Goal: Task Accomplishment & Management: Manage account settings

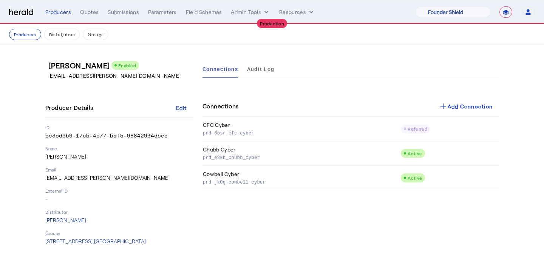
select select "pfm_lx2v_founder_shield"
select select "**********"
click at [63, 14] on div "Producers" at bounding box center [58, 12] width 26 height 8
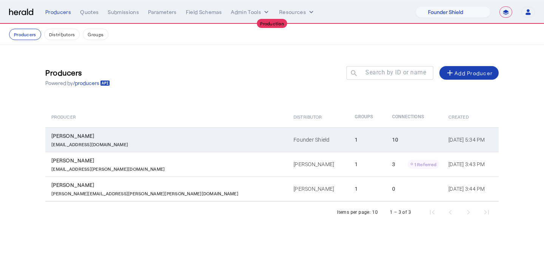
click at [288, 145] on td "Founder Shield" at bounding box center [318, 139] width 61 height 25
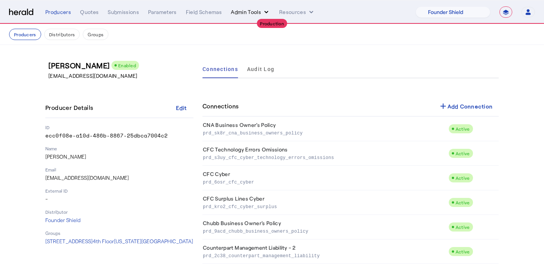
click at [242, 11] on button "Admin Tools" at bounding box center [250, 12] width 39 height 8
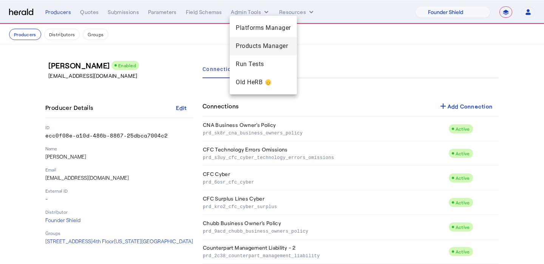
click at [250, 48] on span "Products Manager" at bounding box center [263, 46] width 55 height 9
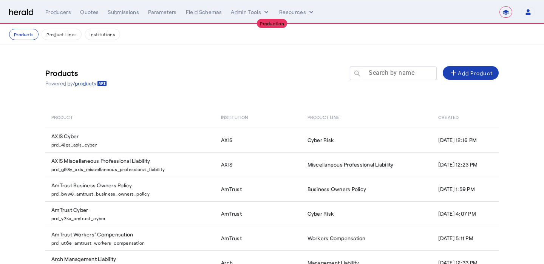
click at [379, 72] on mat-label "Search by name" at bounding box center [392, 72] width 46 height 7
click at [379, 72] on input "Search by name" at bounding box center [397, 72] width 68 height 9
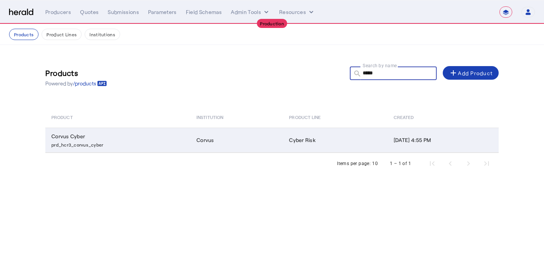
type input "*****"
click at [290, 143] on td "Cyber Risk" at bounding box center [335, 140] width 104 height 25
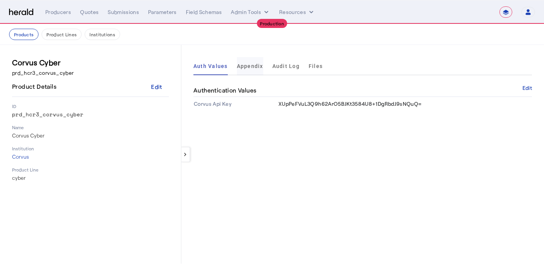
click at [248, 67] on span "Appendix" at bounding box center [250, 66] width 26 height 5
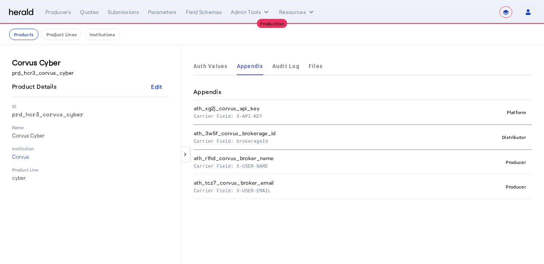
click at [250, 146] on th "ath_3w5f_corvus_brokerage_id Carrier Field: brokerageId" at bounding box center [314, 137] width 241 height 25
click at [252, 144] on p "Carrier Field: brokerageId" at bounding box center [312, 141] width 237 height 8
copy p "brokerageId"
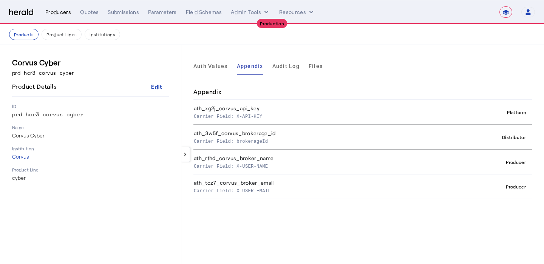
click at [61, 12] on div "Producers" at bounding box center [58, 12] width 26 height 8
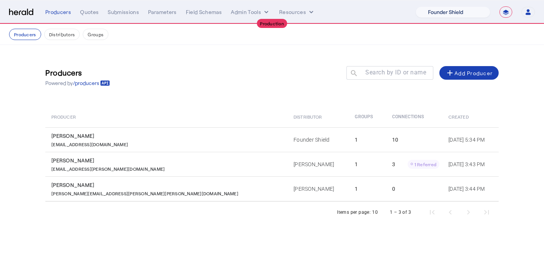
click at [468, 10] on select "1Fort Affinity Risk Billy BindHQ Bunker CRC Campus Coverage Citadel Fifthwall F…" at bounding box center [453, 11] width 75 height 11
select select "pfm_z9k1_growthmill"
click at [416, 6] on select "1Fort Affinity Risk Billy BindHQ Bunker CRC Campus Coverage Citadel Fifthwall F…" at bounding box center [453, 11] width 75 height 11
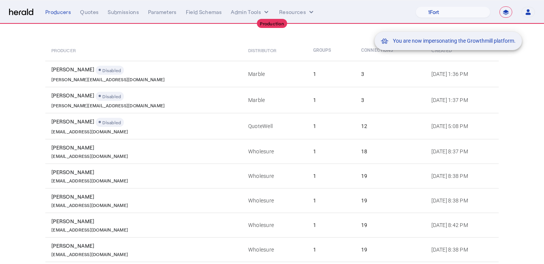
scroll to position [135, 0]
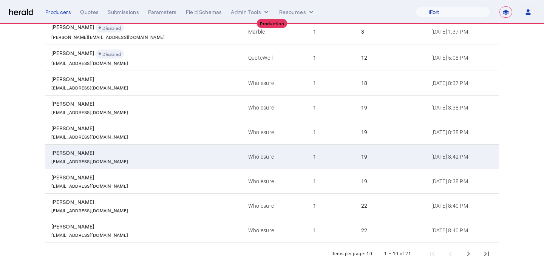
click at [162, 156] on div "Casey Kerns" at bounding box center [145, 153] width 188 height 8
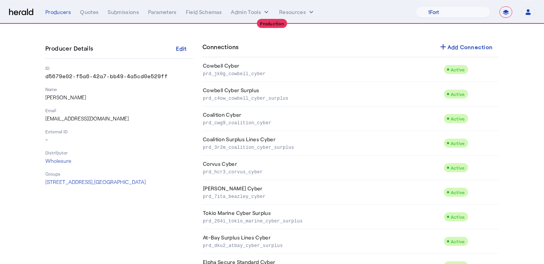
scroll to position [68, 0]
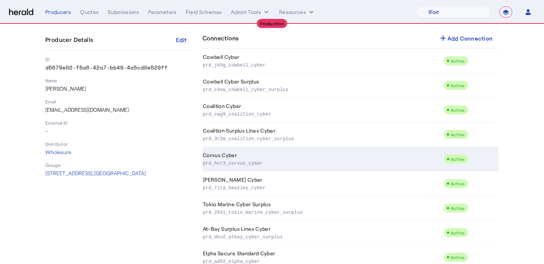
click at [232, 167] on td "Corvus Cyber prd_hcr3_corvus_cyber" at bounding box center [323, 159] width 241 height 25
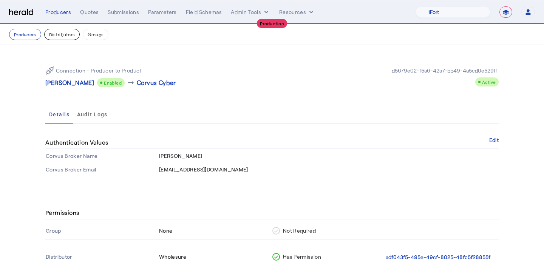
click at [56, 31] on button "Distributors" at bounding box center [62, 34] width 36 height 11
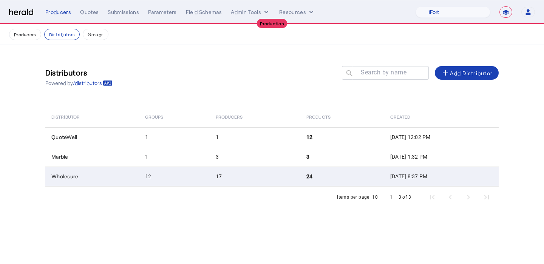
click at [180, 172] on td "12" at bounding box center [174, 177] width 71 height 20
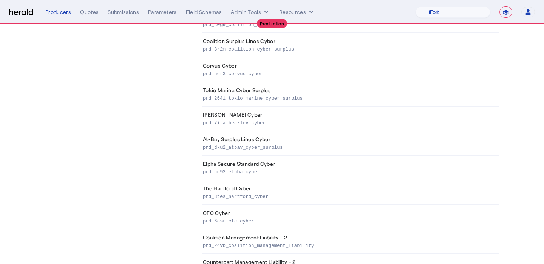
scroll to position [161, 0]
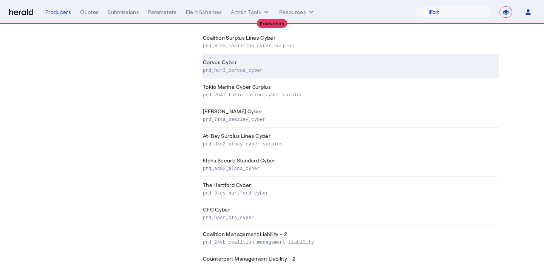
click at [288, 68] on p "prd_hcr3_corvus_cyber" at bounding box center [349, 70] width 293 height 8
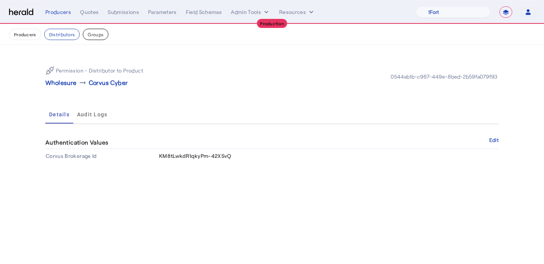
click at [92, 31] on button "Groups" at bounding box center [96, 34] width 26 height 11
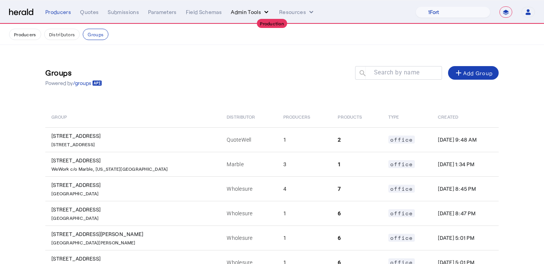
click at [257, 14] on button "Admin Tools" at bounding box center [250, 12] width 39 height 8
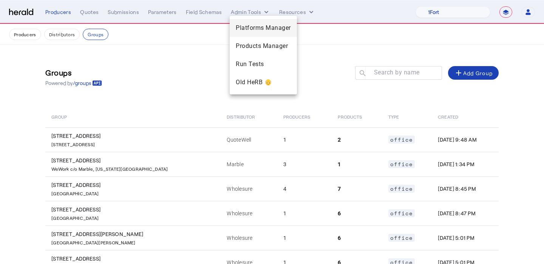
click at [248, 25] on span "Platforms Manager" at bounding box center [263, 27] width 55 height 9
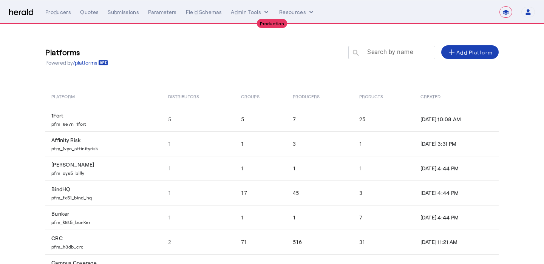
click at [396, 55] on mat-label "Search by name" at bounding box center [390, 51] width 46 height 7
click at [396, 55] on input "Search by name" at bounding box center [395, 52] width 68 height 9
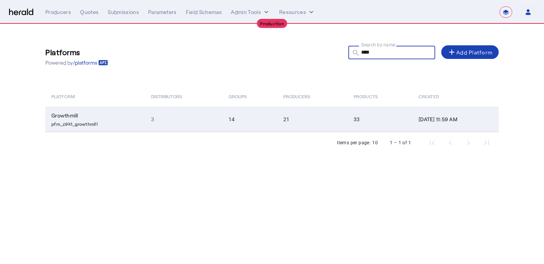
type input "****"
click at [348, 117] on td "33" at bounding box center [380, 119] width 65 height 25
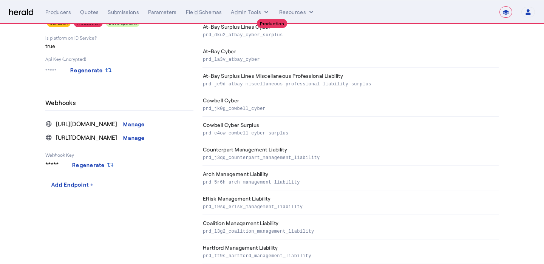
scroll to position [390, 0]
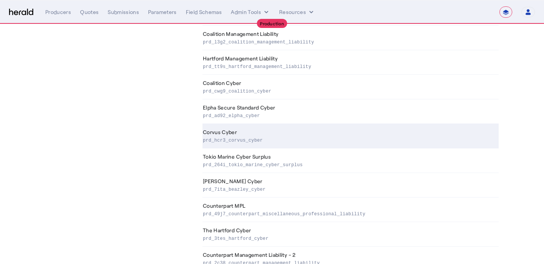
click at [256, 128] on th "Corvus Cyber prd_hcr3_corvus_cyber" at bounding box center [351, 136] width 296 height 25
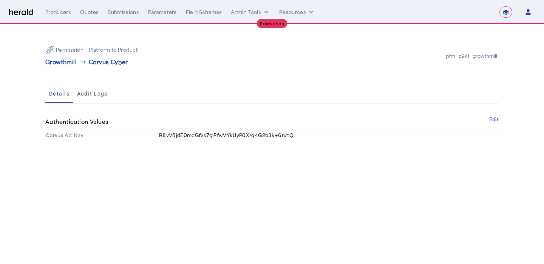
click at [78, 9] on div "Producers Quotes Submissions Parameters Field Schemas Admin Tools Resources" at bounding box center [267, 12] width 445 height 8
click at [88, 10] on div "Quotes" at bounding box center [89, 12] width 19 height 8
select select "pfm_z9k1_growthmill"
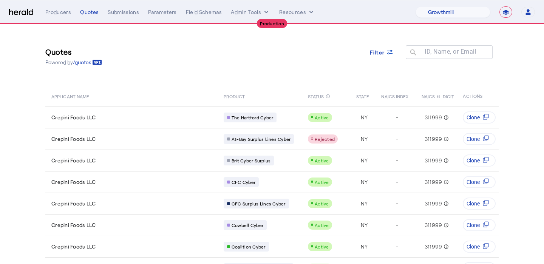
click at [448, 18] on nav "**********" at bounding box center [272, 11] width 544 height 23
click at [513, 6] on div "**********" at bounding box center [475, 11] width 119 height 11
click at [511, 8] on select "**********" at bounding box center [506, 11] width 13 height 11
select select "*******"
click at [500, 6] on select "**********" at bounding box center [506, 11] width 13 height 11
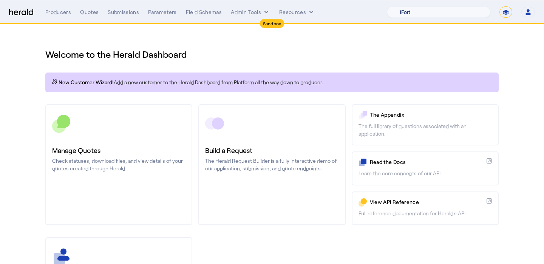
click at [414, 9] on select "1Fort Acrisure Acturis Affinity Advisors Affinity Risk Agentero AmWins Anzen Ao…" at bounding box center [439, 11] width 104 height 11
select select "pfm_1vyo_affinityrisk"
click at [405, 6] on select "1Fort Acrisure Acturis Affinity Advisors Affinity Risk Agentero AmWins Anzen Ao…" at bounding box center [439, 11] width 104 height 11
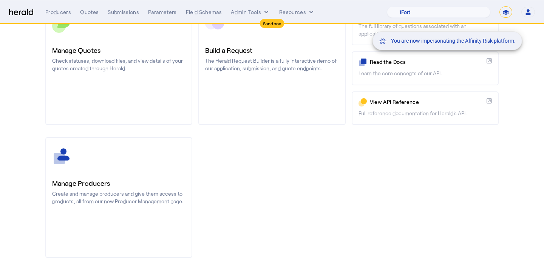
scroll to position [101, 0]
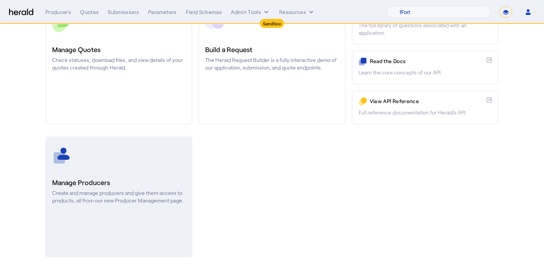
click at [144, 195] on p "Create and manage producers and give them access to products, all from our new …" at bounding box center [118, 196] width 133 height 15
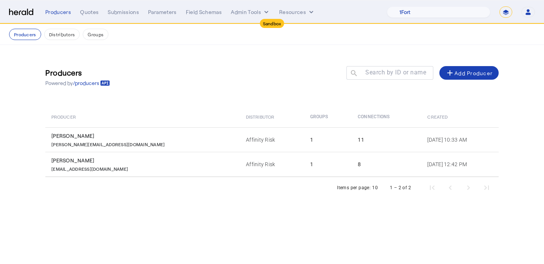
click at [77, 10] on div "Producers Quotes Submissions Parameters Field Schemas Admin Tools Resources" at bounding box center [216, 12] width 342 height 8
click at [86, 11] on div "Quotes" at bounding box center [89, 12] width 19 height 8
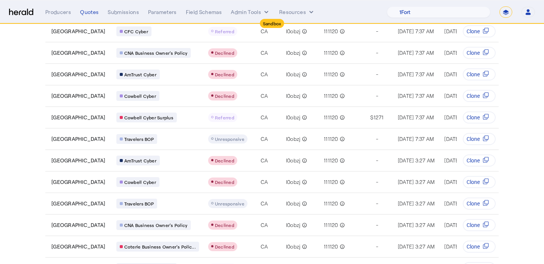
scroll to position [305, 0]
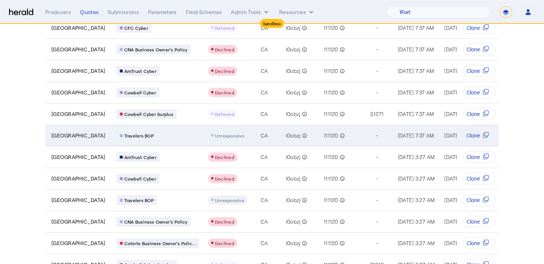
click at [231, 136] on span "Unresponsive" at bounding box center [229, 135] width 29 height 5
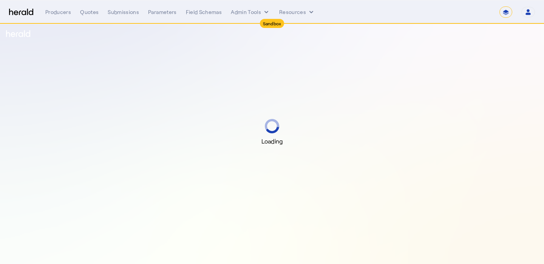
select select "*******"
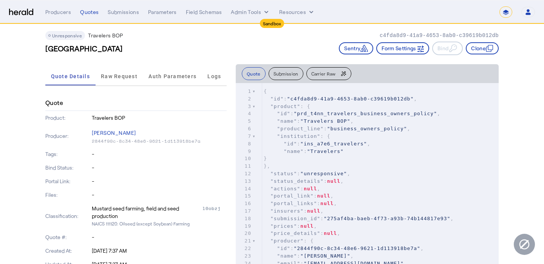
scroll to position [8, 0]
click at [319, 74] on span "Carrier Raw" at bounding box center [323, 74] width 25 height 5
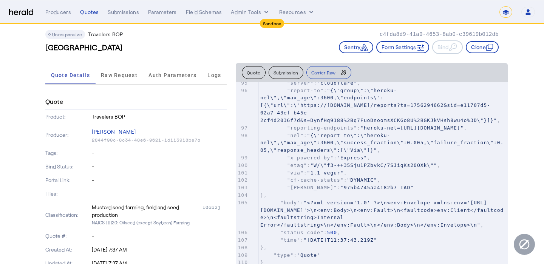
scroll to position [0, 0]
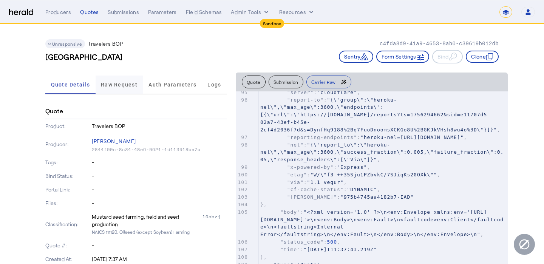
click at [114, 86] on span "Raw Request" at bounding box center [119, 84] width 37 height 5
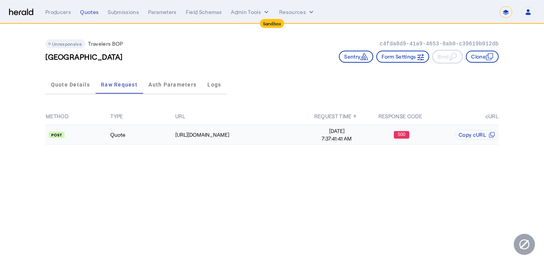
click at [337, 131] on span "Aug 27, 2025" at bounding box center [337, 131] width 64 height 8
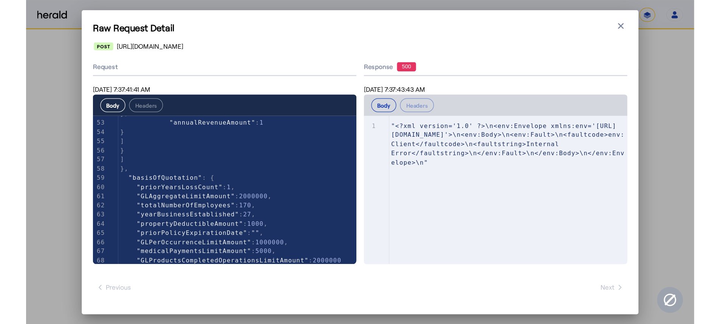
scroll to position [403, 0]
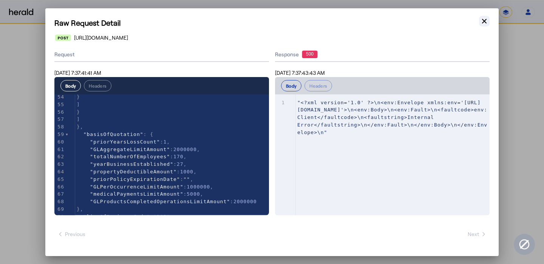
click at [485, 24] on icon "button" at bounding box center [485, 21] width 8 height 8
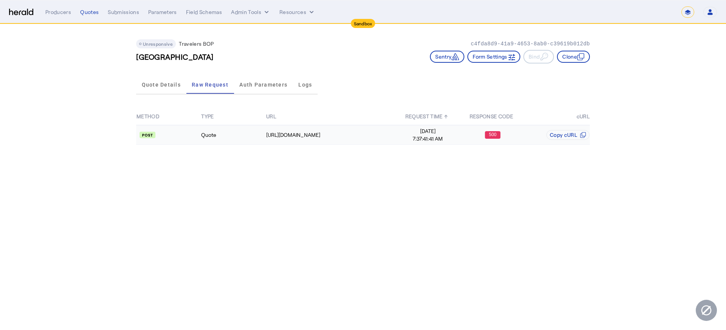
click at [461, 133] on div "500" at bounding box center [492, 135] width 64 height 8
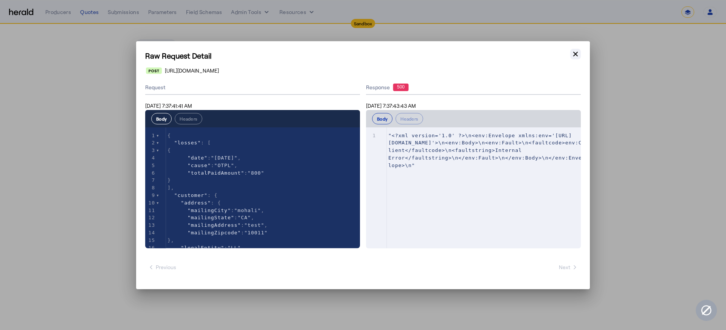
click at [544, 49] on button "Close modal" at bounding box center [575, 54] width 11 height 11
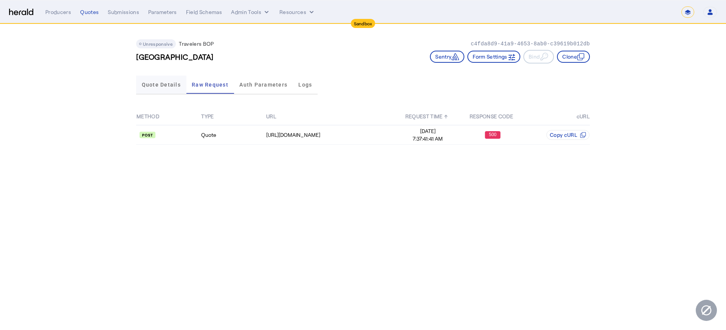
click at [165, 86] on span "Quote Details" at bounding box center [161, 84] width 39 height 5
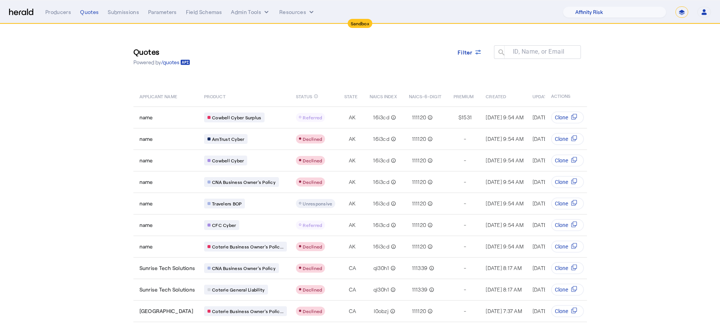
select select "pfm_1vyo_affinityrisk"
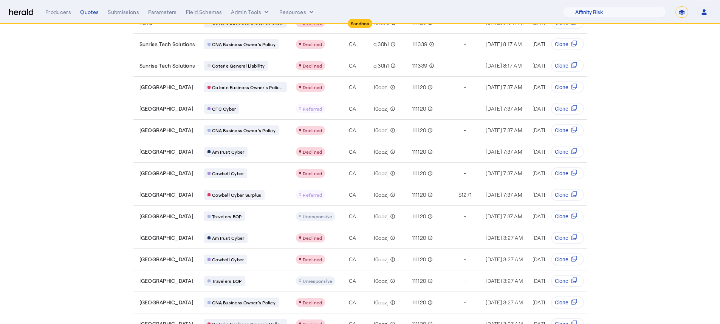
scroll to position [271, 0]
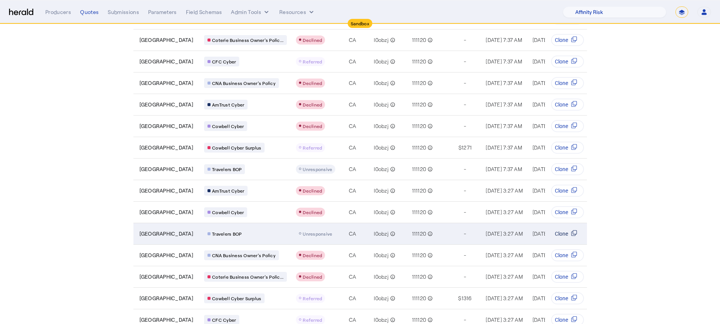
click at [568, 231] on span "Clone" at bounding box center [561, 234] width 13 height 8
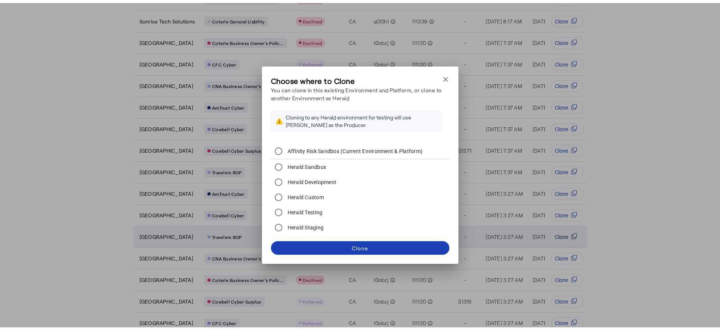
scroll to position [0, 0]
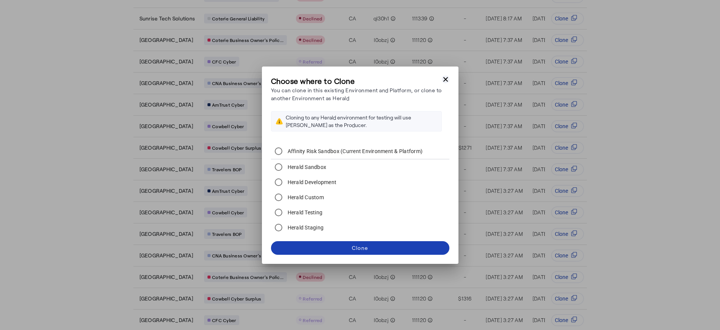
click at [445, 76] on icon "button" at bounding box center [446, 80] width 8 height 8
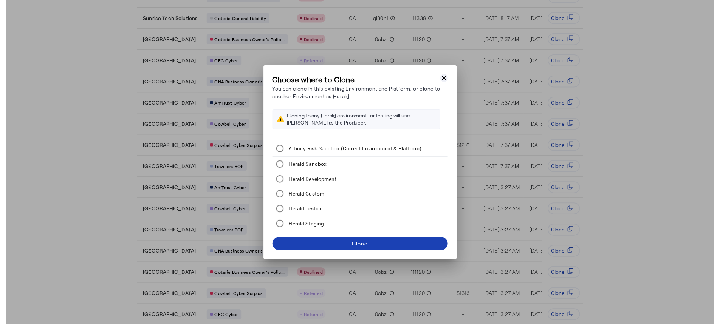
scroll to position [271, 0]
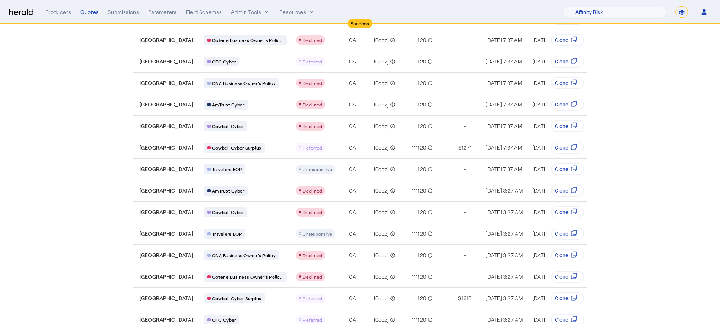
click at [676, 9] on form "**********" at bounding box center [682, 11] width 13 height 11
click at [687, 12] on select "**********" at bounding box center [682, 11] width 13 height 11
select select "**********"
click at [676, 6] on select "**********" at bounding box center [682, 11] width 13 height 11
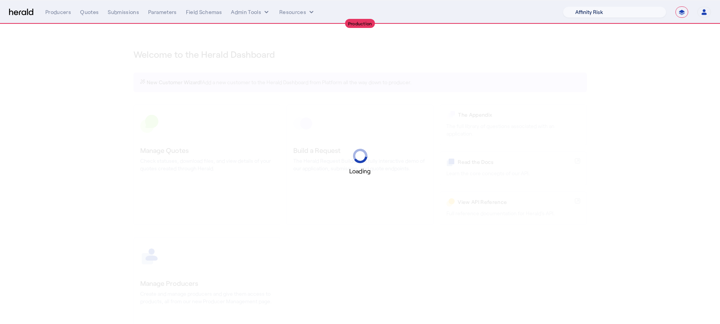
click at [624, 12] on select "1Fort Acrisure Acturis Affinity Advisors Affinity Risk Agentero AmWins Anzen Ao…" at bounding box center [615, 11] width 104 height 11
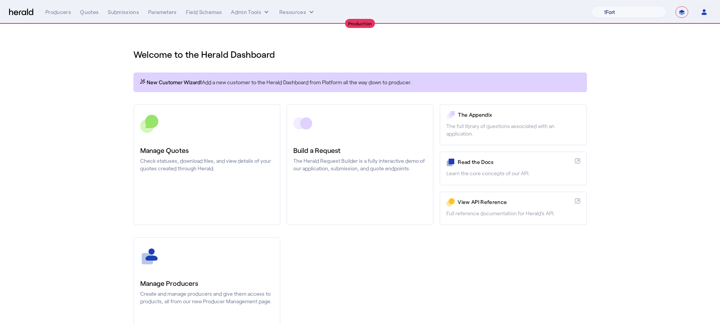
select select "pfm_xsxs_xsbrokers"
click at [592, 6] on select "1Fort Affinity Risk [PERSON_NAME] [PERSON_NAME] CRC Campus Coverage Citadel Fif…" at bounding box center [629, 11] width 75 height 11
click at [241, 178] on div "You are now impersonating the XS Brokers platform." at bounding box center [360, 162] width 720 height 324
click at [211, 160] on div "You are now impersonating the XS Brokers platform." at bounding box center [360, 162] width 720 height 324
click at [213, 155] on h3 "Manage Quotes" at bounding box center [206, 150] width 133 height 11
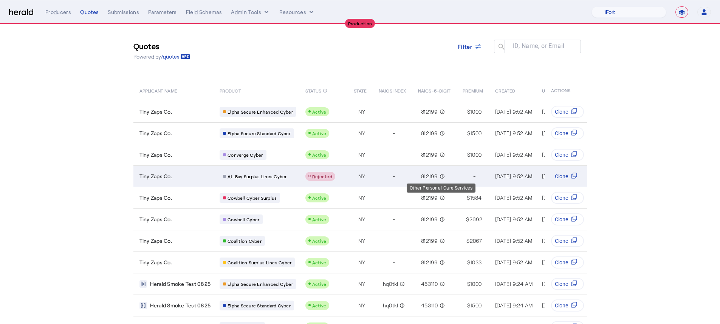
scroll to position [6, 0]
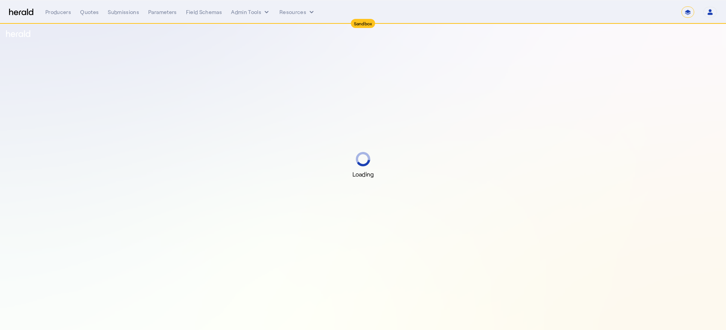
select select "*******"
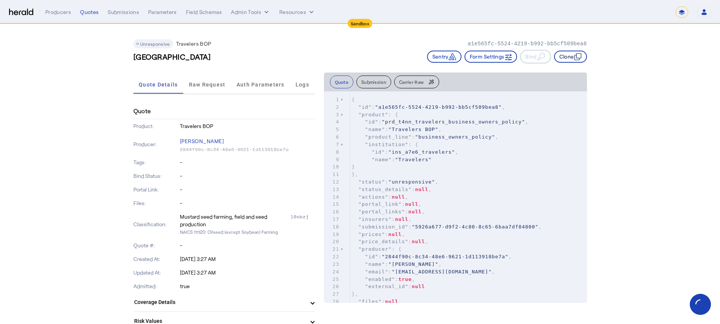
click at [576, 56] on icon "button" at bounding box center [578, 57] width 8 height 8
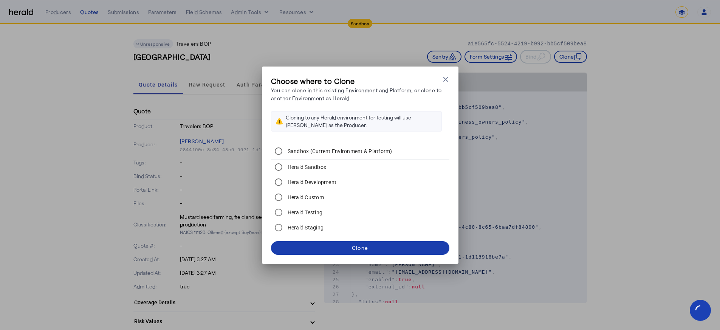
click at [358, 256] on span at bounding box center [360, 248] width 178 height 18
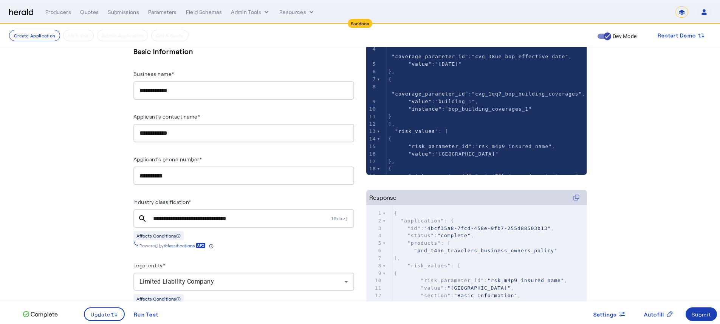
scroll to position [153, 0]
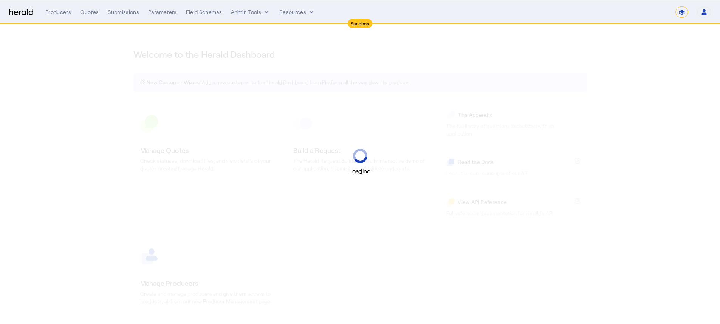
select select "*******"
select select "pfm_2v8p_herald_api"
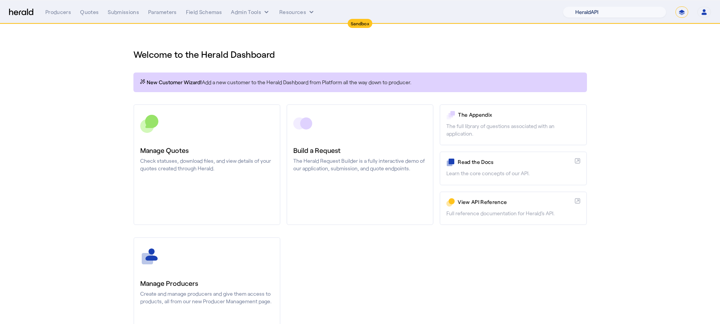
click at [623, 8] on select "1Fort Acrisure Acturis Affinity Advisors Affinity Risk Agentero AmWins Anzen Ao…" at bounding box center [615, 11] width 104 height 11
click at [677, 8] on select "**********" at bounding box center [682, 11] width 13 height 11
select select "**********"
click at [676, 6] on select "**********" at bounding box center [682, 11] width 13 height 11
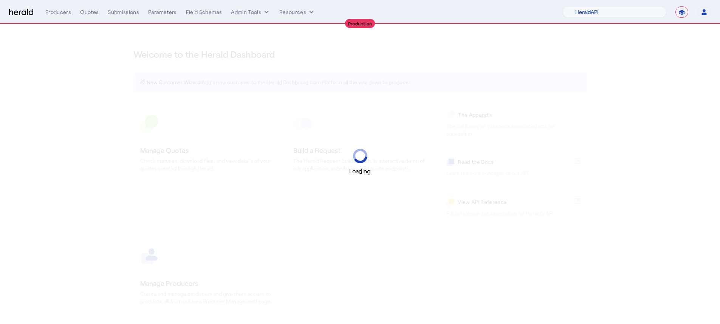
click at [627, 6] on nav "Production Menu Producers Quotes Submissions Parameters Field Schemas Admin Too…" at bounding box center [360, 11] width 720 height 23
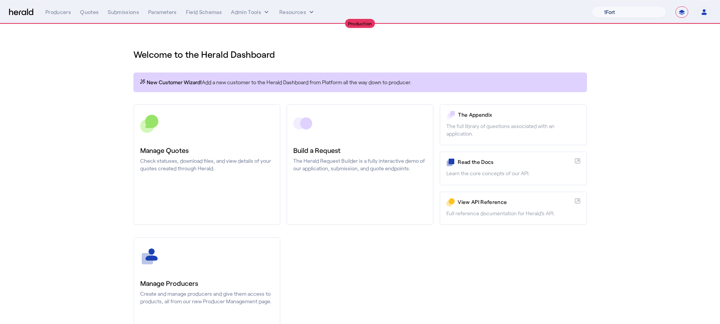
click at [627, 7] on select "1Fort Affinity Risk [PERSON_NAME] [PERSON_NAME] CRC Campus Coverage Citadel Fif…" at bounding box center [629, 11] width 75 height 11
select select "pfm_a9p2_hib_marketplace"
click at [592, 6] on select "1Fort Affinity Risk [PERSON_NAME] [PERSON_NAME] CRC Campus Coverage Citadel Fif…" at bounding box center [629, 11] width 75 height 11
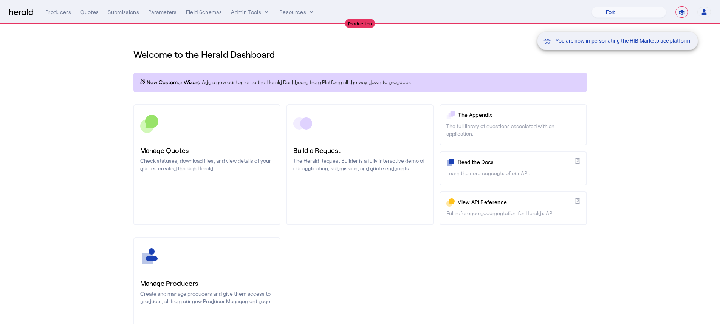
click at [209, 268] on div "You are now impersonating the HIB Marketplace platform." at bounding box center [360, 162] width 720 height 324
click at [189, 187] on div "You are now impersonating the HIB Marketplace platform." at bounding box center [360, 162] width 720 height 324
click at [191, 166] on div "You are now impersonating the HIB Marketplace platform." at bounding box center [360, 162] width 720 height 324
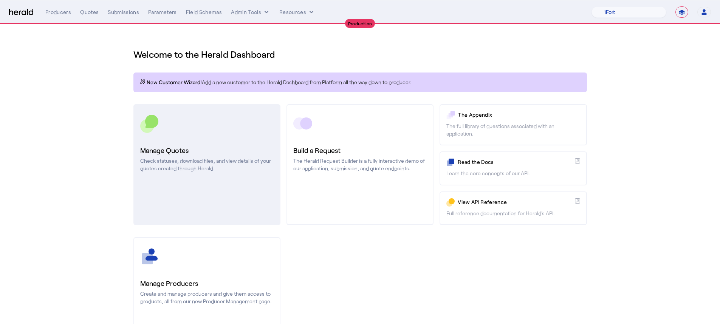
click at [200, 164] on p "Check statuses, download files, and view details of your quotes created through…" at bounding box center [206, 164] width 133 height 15
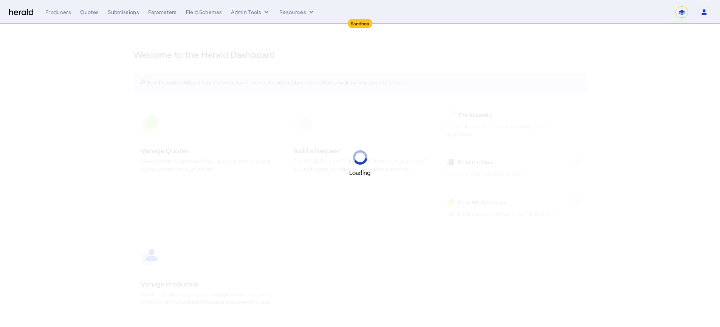
select select "*******"
select select "pfm_2v8p_herald_api"
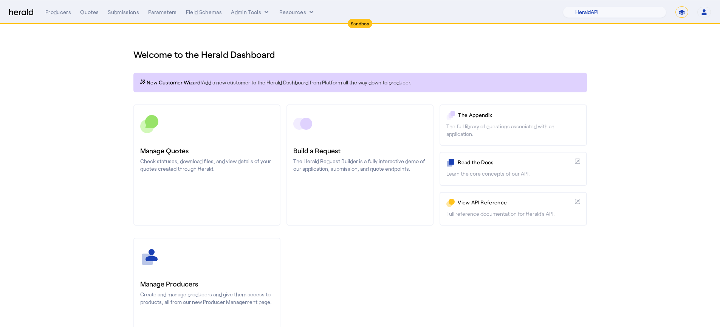
click at [681, 15] on select "**********" at bounding box center [682, 11] width 13 height 11
select select "**********"
click at [676, 6] on select "**********" at bounding box center [682, 11] width 13 height 11
click at [624, 15] on select "1Fort Affinity Risk [PERSON_NAME] [PERSON_NAME] CRC Campus Coverage Citadel Fif…" at bounding box center [629, 11] width 75 height 11
click at [592, 6] on select "1Fort Affinity Risk [PERSON_NAME] [PERSON_NAME] CRC Campus Coverage Citadel Fif…" at bounding box center [629, 11] width 75 height 11
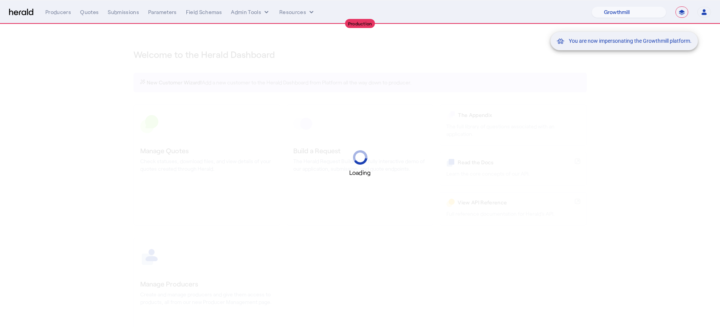
click at [624, 19] on mat-snack-bar-container "You are now impersonating the Growthmill platform." at bounding box center [643, 12] width 148 height 19
click at [624, 14] on mat-snack-bar-container "You are now impersonating the Growthmill platform." at bounding box center [643, 12] width 148 height 19
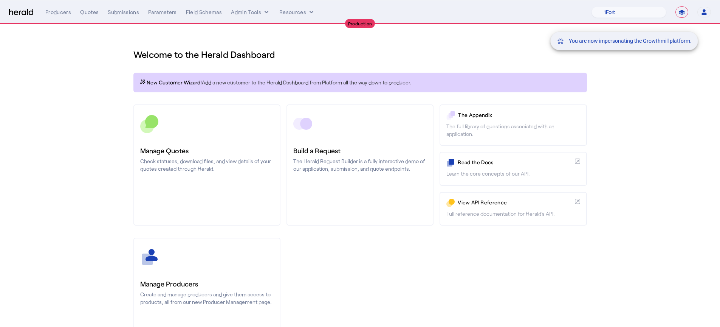
click at [624, 13] on mat-snack-bar-container "You are now impersonating the Growthmill platform." at bounding box center [643, 12] width 148 height 19
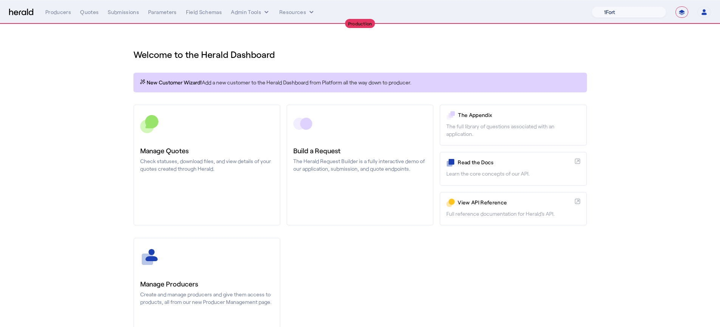
click at [618, 15] on select "1Fort Affinity Risk [PERSON_NAME] [PERSON_NAME] CRC Campus Coverage Citadel Fif…" at bounding box center [629, 11] width 75 height 11
click at [592, 6] on select "1Fort Affinity Risk [PERSON_NAME] [PERSON_NAME] CRC Campus Coverage Citadel Fif…" at bounding box center [629, 11] width 75 height 11
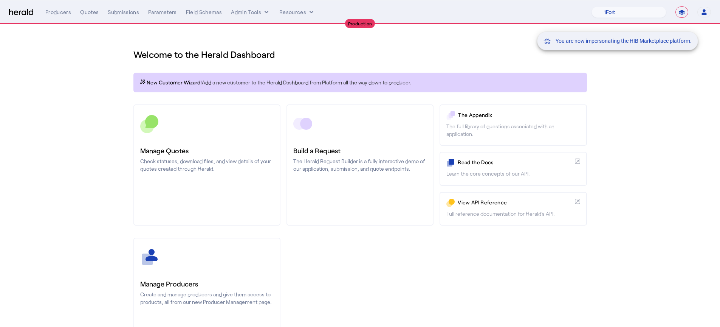
click at [243, 247] on div "You are now impersonating the HIB Marketplace platform." at bounding box center [360, 163] width 720 height 327
click at [248, 258] on div "You are now impersonating the HIB Marketplace platform." at bounding box center [360, 163] width 720 height 327
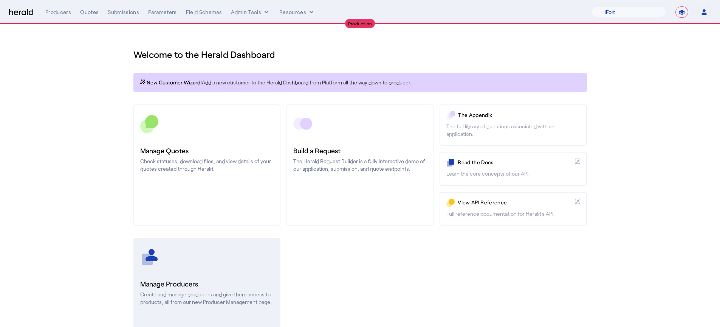
click at [231, 256] on div at bounding box center [206, 256] width 133 height 19
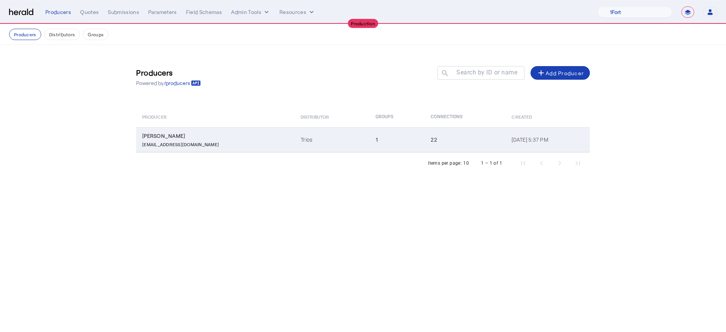
click at [224, 143] on div "[EMAIL_ADDRESS][DOMAIN_NAME]" at bounding box center [216, 144] width 149 height 8
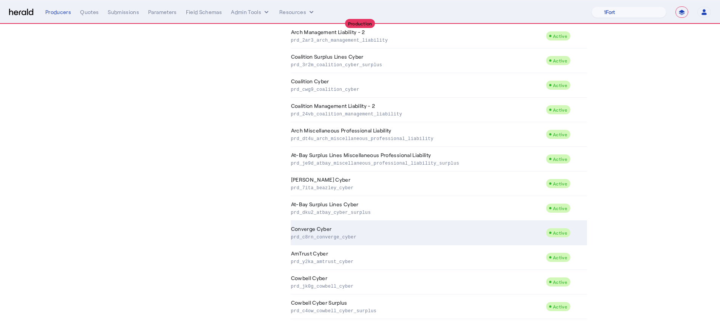
scroll to position [346, 0]
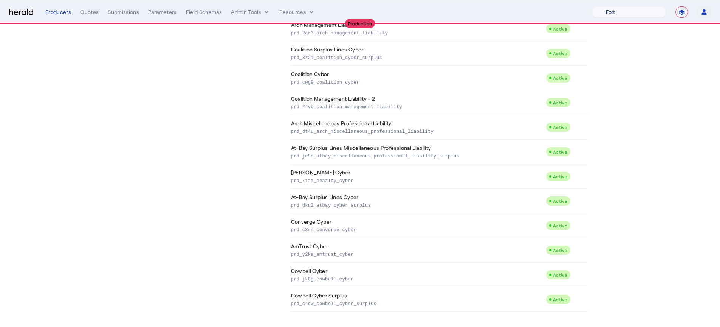
click at [659, 11] on select "1Fort Affinity Risk [PERSON_NAME] [PERSON_NAME] CRC Campus Coverage Citadel Fif…" at bounding box center [629, 11] width 75 height 11
click at [643, 15] on select "1Fort Affinity Risk [PERSON_NAME] [PERSON_NAME] CRC Campus Coverage Citadel Fif…" at bounding box center [629, 11] width 75 height 11
select select "pfm_lx2v_founder_shield"
click at [596, 6] on select "1Fort Affinity Risk [PERSON_NAME] [PERSON_NAME] CRC Campus Coverage Citadel Fif…" at bounding box center [629, 11] width 75 height 11
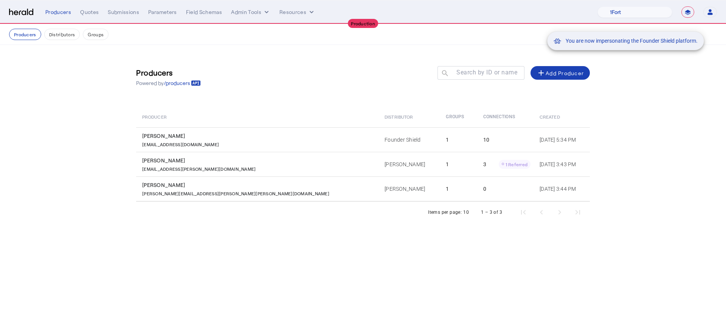
click at [174, 166] on div "You are now impersonating the Founder Shield platform." at bounding box center [363, 166] width 726 height 332
click at [188, 167] on div "You are now impersonating the Founder Shield platform." at bounding box center [363, 166] width 726 height 332
click at [188, 167] on p "bianca.forbes@baldwin.com" at bounding box center [198, 168] width 113 height 8
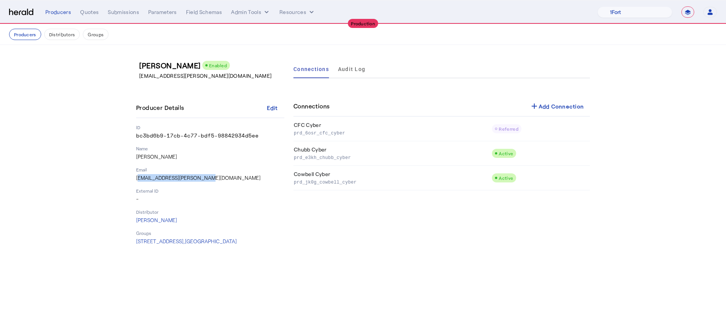
drag, startPoint x: 209, startPoint y: 178, endPoint x: 136, endPoint y: 180, distance: 72.6
click at [136, 180] on p "bianca.forbes@baldwin.com" at bounding box center [210, 178] width 148 height 8
copy p "bianca.forbes@baldwin.com"
click at [368, 258] on div "Bianca Forbes Enabled bianca.forbes@baldwin.com Producer Details Edit ID bc3bd6…" at bounding box center [363, 152] width 484 height 215
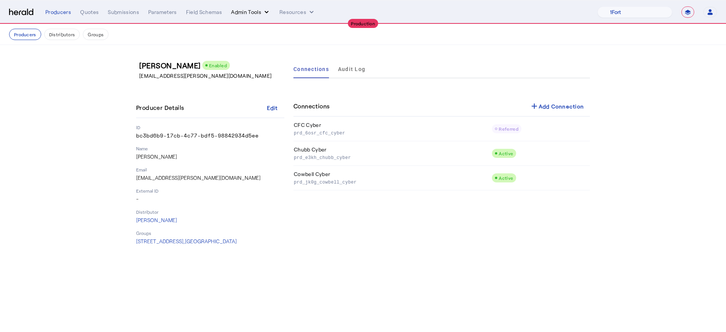
click at [240, 12] on button "Admin Tools" at bounding box center [250, 12] width 39 height 8
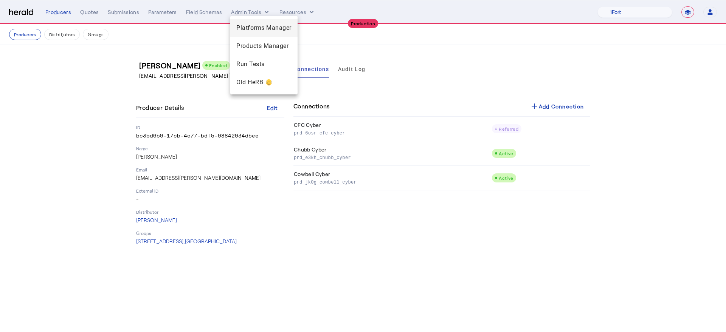
click at [248, 35] on div "Platforms Manager" at bounding box center [263, 28] width 67 height 18
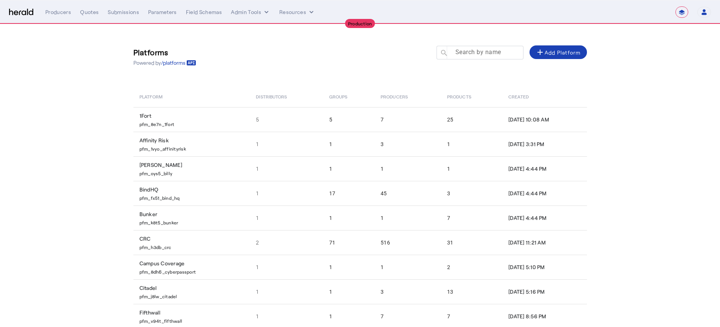
click at [466, 58] on div at bounding box center [483, 56] width 68 height 21
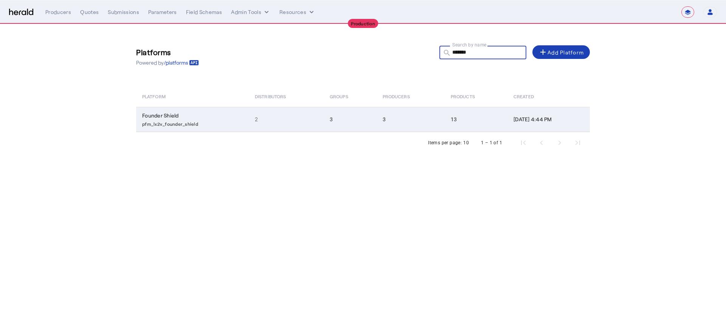
type input "*******"
click at [379, 113] on td "3" at bounding box center [411, 119] width 68 height 25
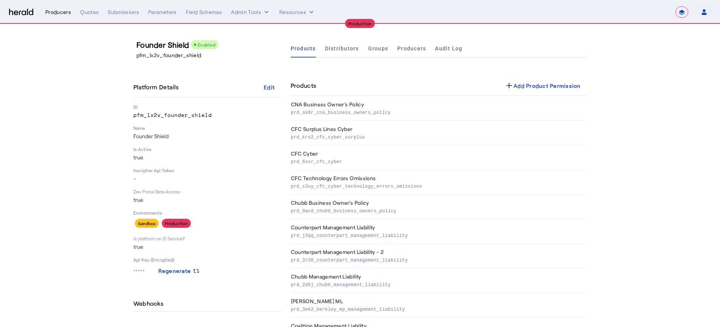
click at [56, 10] on div "Producers" at bounding box center [58, 12] width 26 height 8
select select "pfm_lx2v_founder_shield"
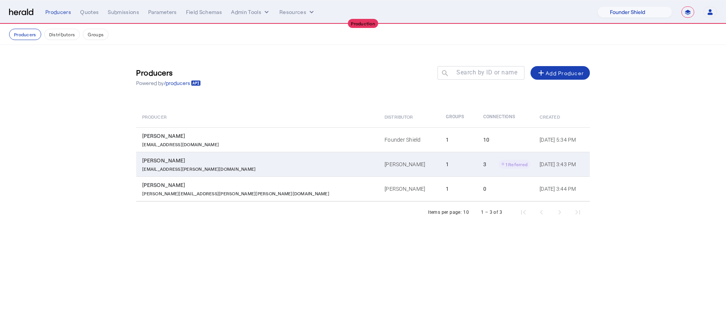
click at [246, 158] on div "Bianca Forbes" at bounding box center [258, 161] width 233 height 8
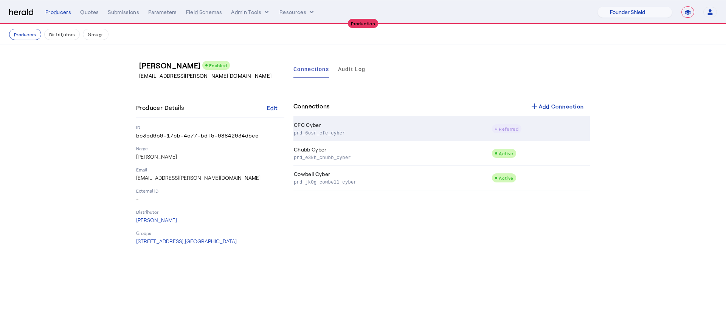
click at [488, 136] on p "prd_6osr_cfc_cyber" at bounding box center [391, 133] width 195 height 8
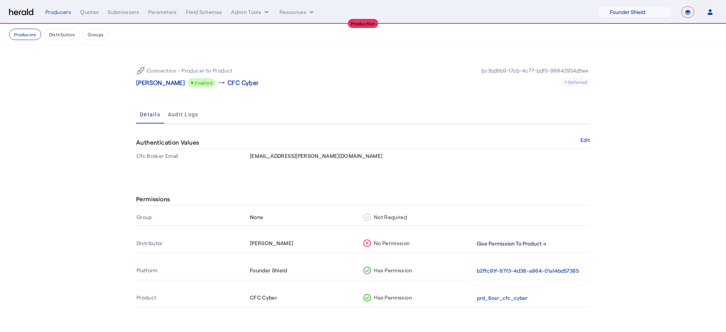
click at [497, 240] on button "Give Permission To Product →" at bounding box center [512, 244] width 70 height 9
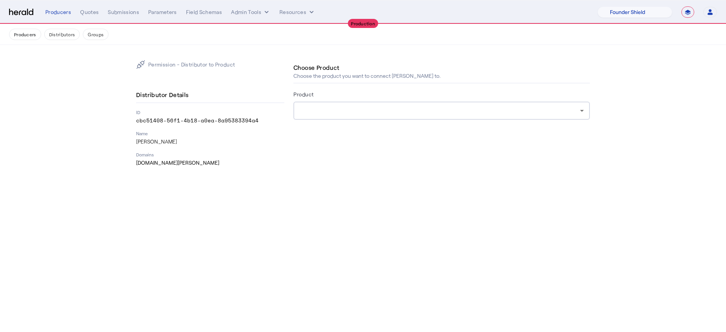
click at [414, 98] on div "Product" at bounding box center [441, 96] width 296 height 12
click at [412, 105] on div at bounding box center [441, 111] width 284 height 18
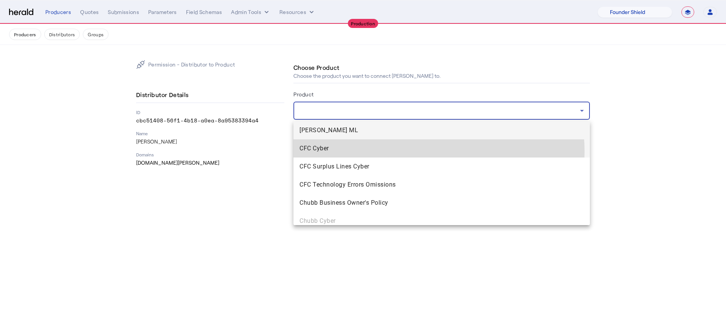
click at [414, 152] on span "CFC Cyber" at bounding box center [441, 148] width 284 height 9
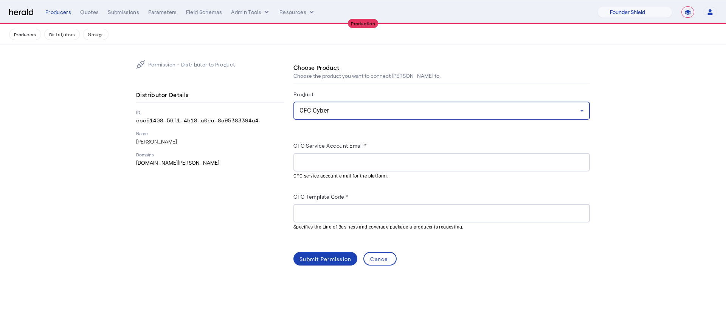
click at [339, 217] on input "CFC Template Code *" at bounding box center [441, 213] width 284 height 9
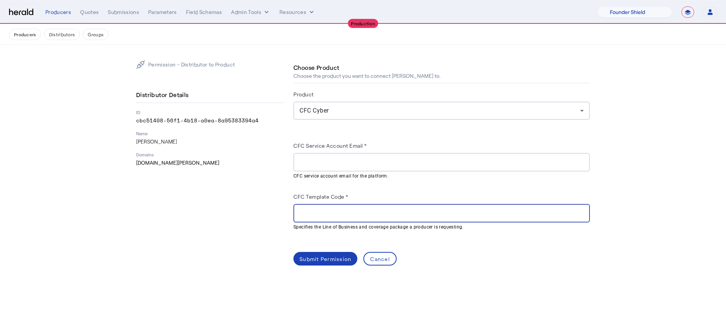
paste input "*******"
click at [264, 223] on div "Permission - Distributor to Product Distributor Details ID cbc51408-56f1-4b18-a…" at bounding box center [210, 163] width 148 height 206
drag, startPoint x: 329, startPoint y: 212, endPoint x: 313, endPoint y: 211, distance: 16.3
click at [313, 211] on input "*******" at bounding box center [441, 213] width 284 height 9
type input "*******"
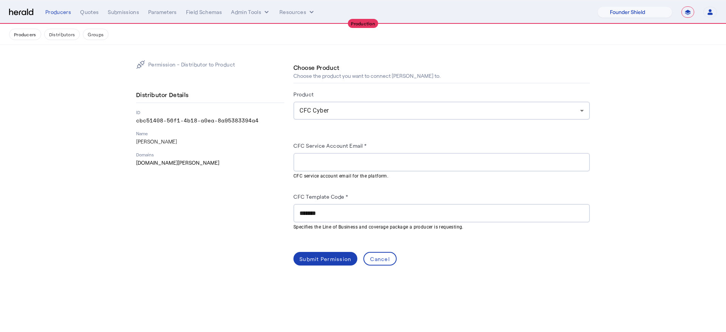
click at [345, 167] on div at bounding box center [441, 162] width 284 height 19
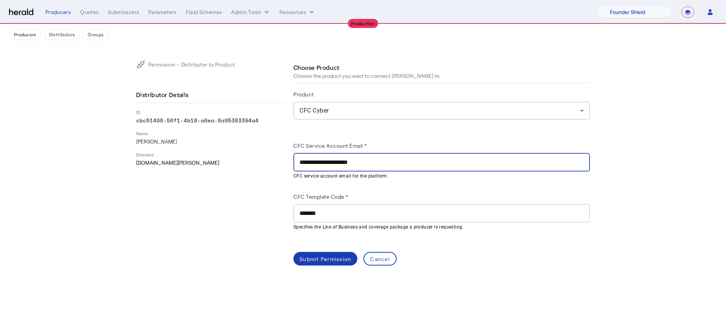
type input "**********"
click at [330, 259] on div "Submit Permission" at bounding box center [325, 259] width 52 height 8
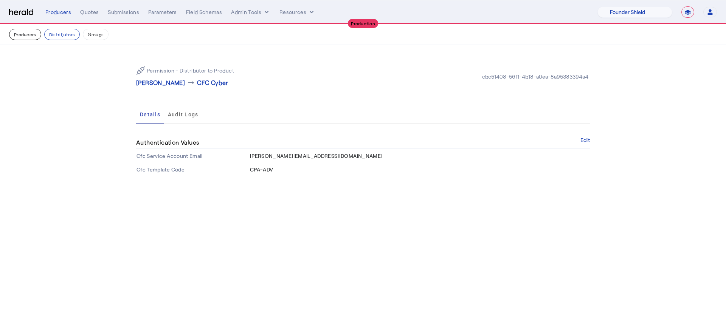
click at [29, 34] on button "Producers" at bounding box center [25, 34] width 32 height 11
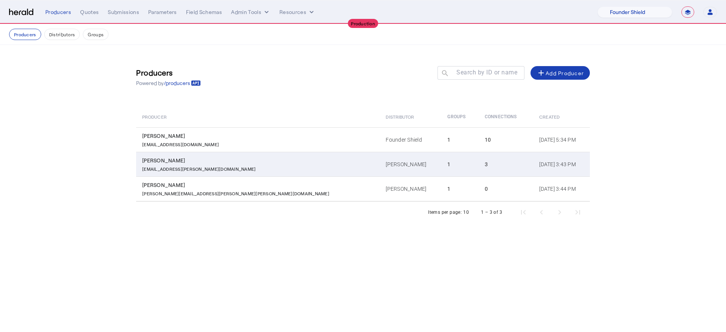
click at [441, 163] on td "1" at bounding box center [459, 164] width 37 height 25
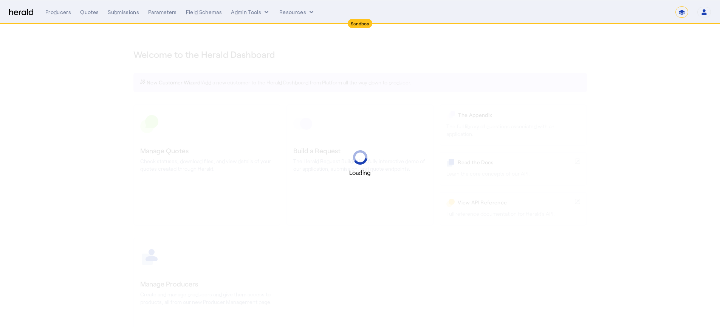
select select "*******"
select select "pfm_2v8p_herald_api"
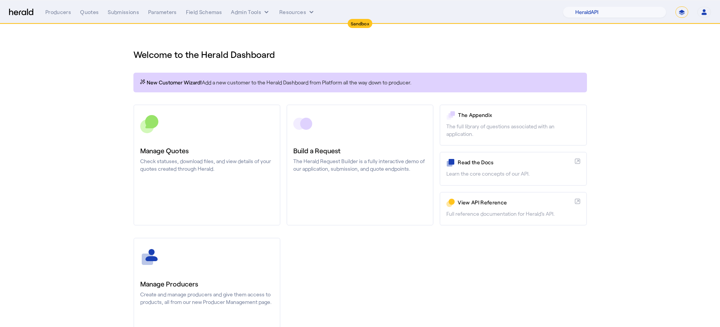
click at [687, 11] on select "**********" at bounding box center [682, 11] width 13 height 11
select select "**********"
click at [676, 6] on select "**********" at bounding box center [682, 11] width 13 height 11
click at [618, 15] on select "1Fort Affinity Risk [PERSON_NAME] [PERSON_NAME] CRC Campus Coverage Citadel Fif…" at bounding box center [629, 11] width 75 height 11
select select "pfm_z9k1_growthmill"
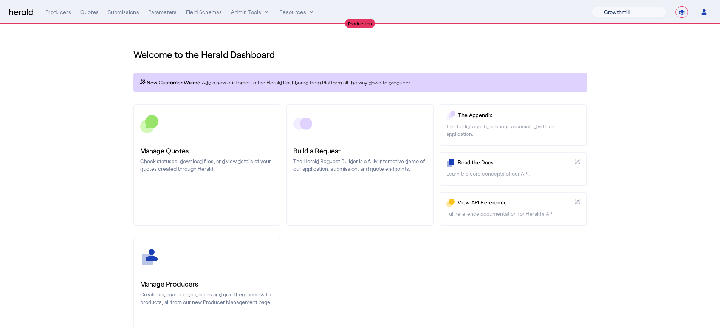
click at [592, 6] on select "1Fort Affinity Risk [PERSON_NAME] [PERSON_NAME] CRC Campus Coverage Citadel Fif…" at bounding box center [629, 11] width 75 height 11
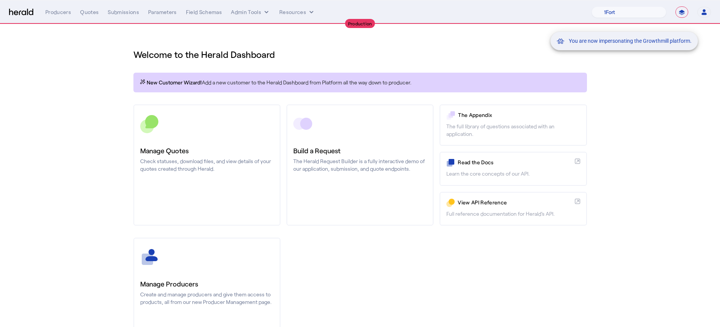
click at [206, 192] on div "You are now impersonating the Growthmill platform." at bounding box center [360, 163] width 720 height 327
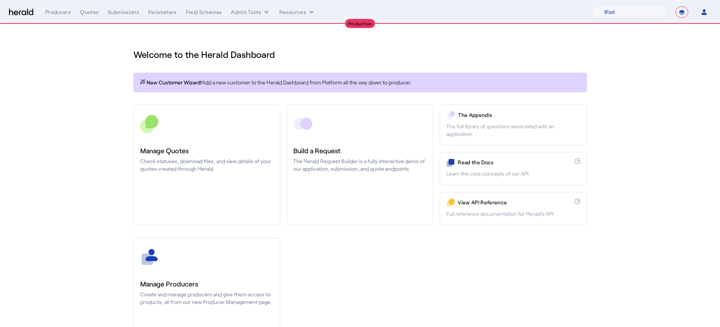
click at [199, 174] on link "Manage Quotes Check statuses, download files, and view details of your quotes c…" at bounding box center [206, 164] width 147 height 121
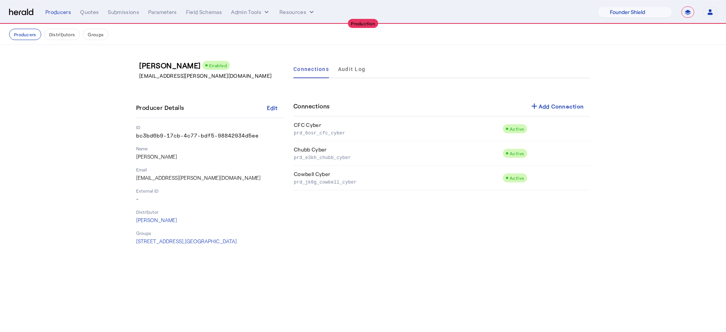
select select "pfm_lx2v_founder_shield"
select select "**********"
click at [646, 13] on select "1Fort Affinity Risk [PERSON_NAME] [PERSON_NAME] CRC Campus Coverage Citadel Fif…" at bounding box center [634, 11] width 75 height 11
select select "pfm_md8s_semsee"
click at [597, 6] on select "1Fort Affinity Risk [PERSON_NAME] [PERSON_NAME] CRC Campus Coverage Citadel Fif…" at bounding box center [634, 11] width 75 height 11
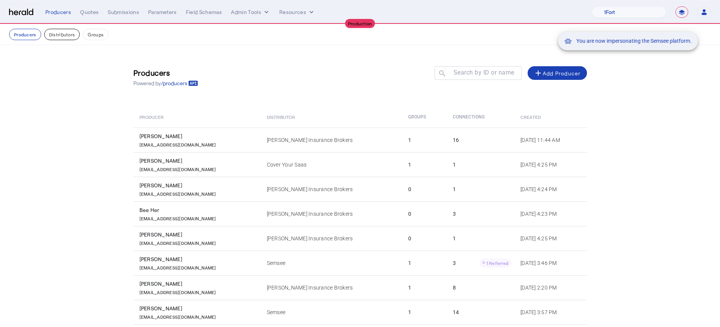
click at [64, 31] on button "Distributors" at bounding box center [62, 34] width 36 height 11
